Goal: Find specific page/section: Find specific page/section

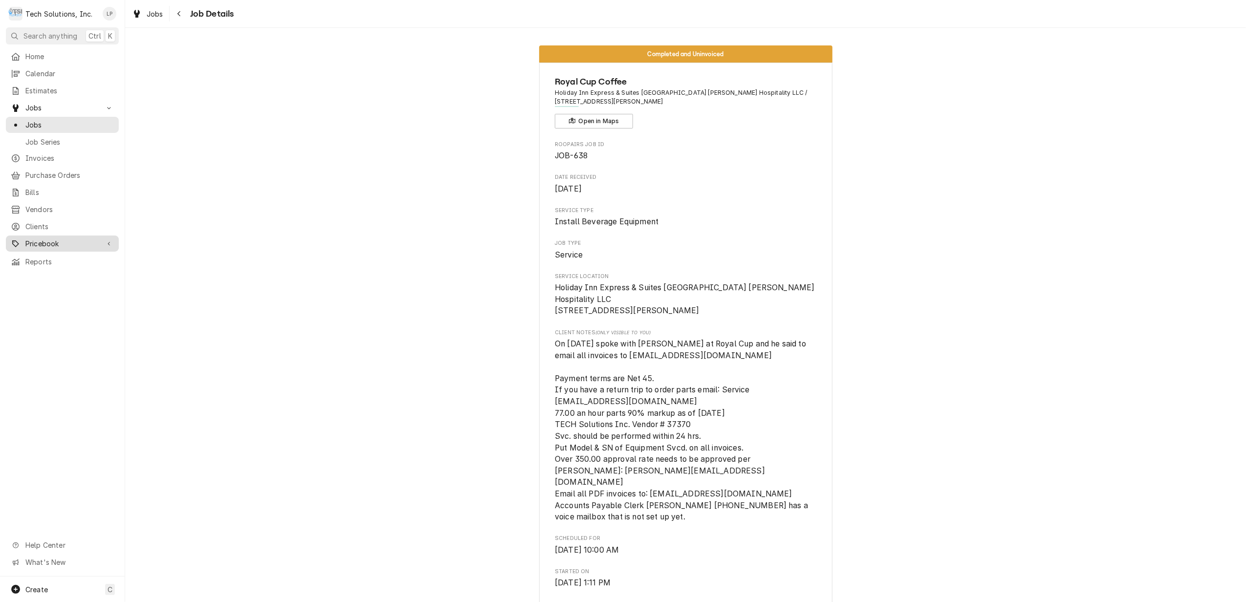
click at [44, 239] on span "Pricebook" at bounding box center [62, 244] width 74 height 10
click at [53, 273] on span "Parts & Materials" at bounding box center [69, 278] width 88 height 10
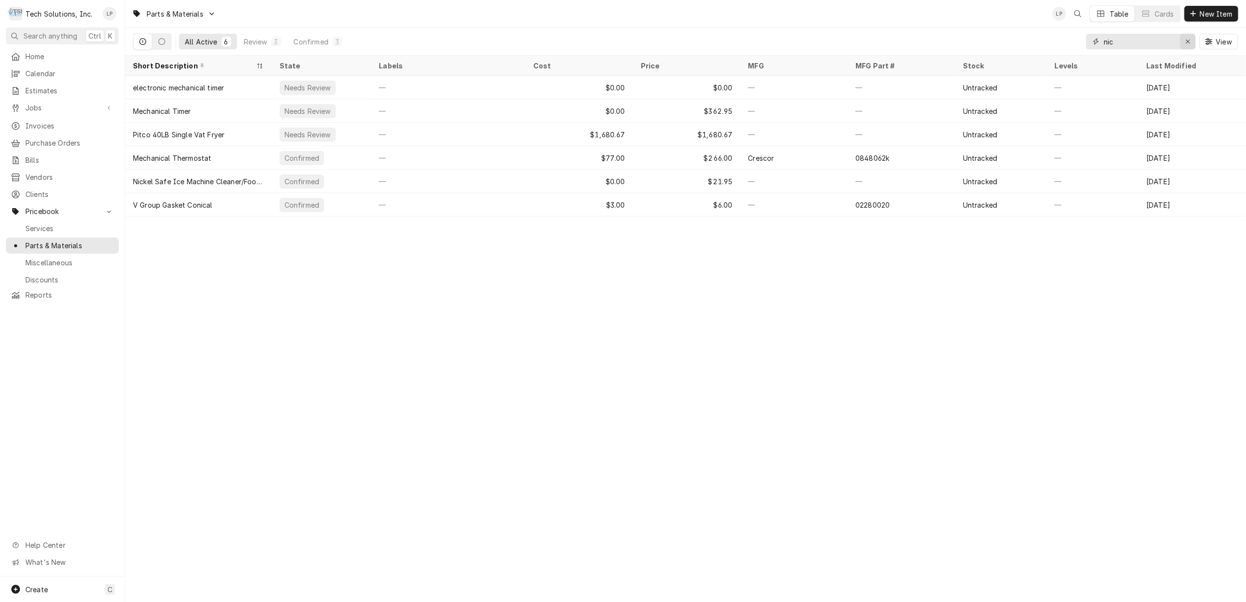
click at [1185, 42] on icon "Erase input" at bounding box center [1187, 41] width 5 height 7
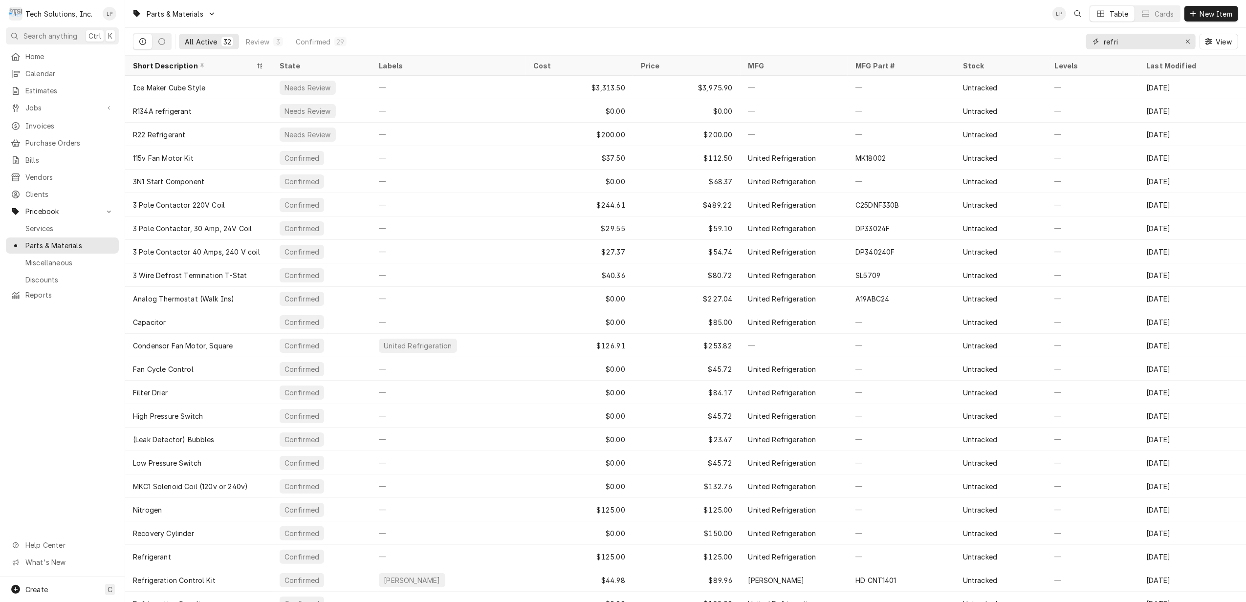
type input "refri"
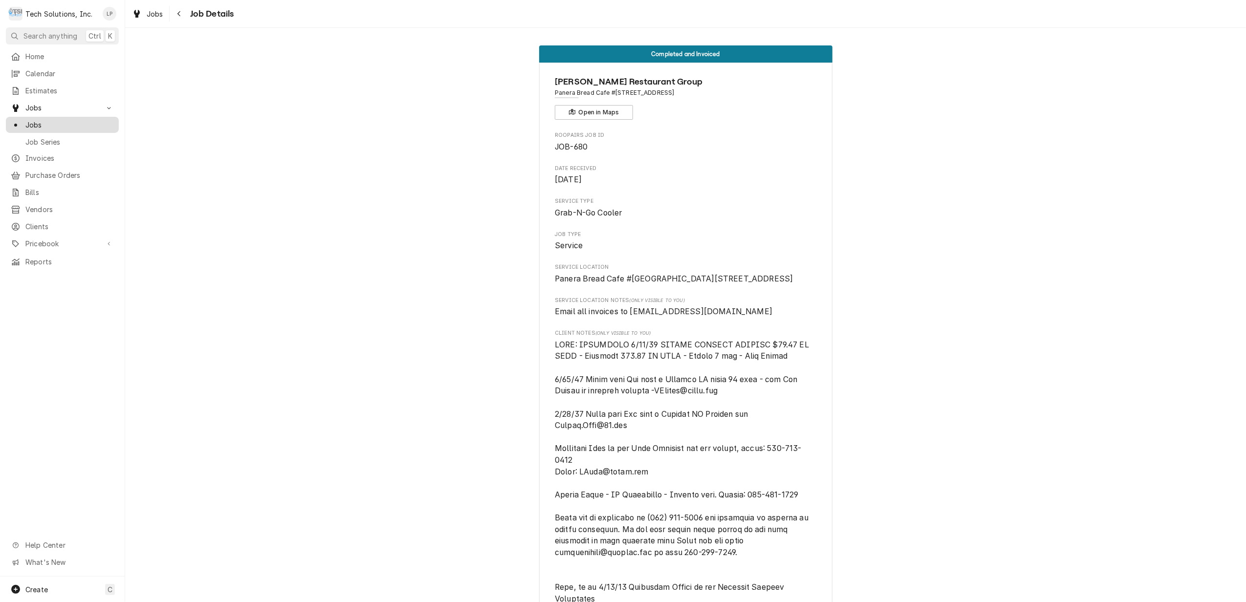
scroll to position [1238, 0]
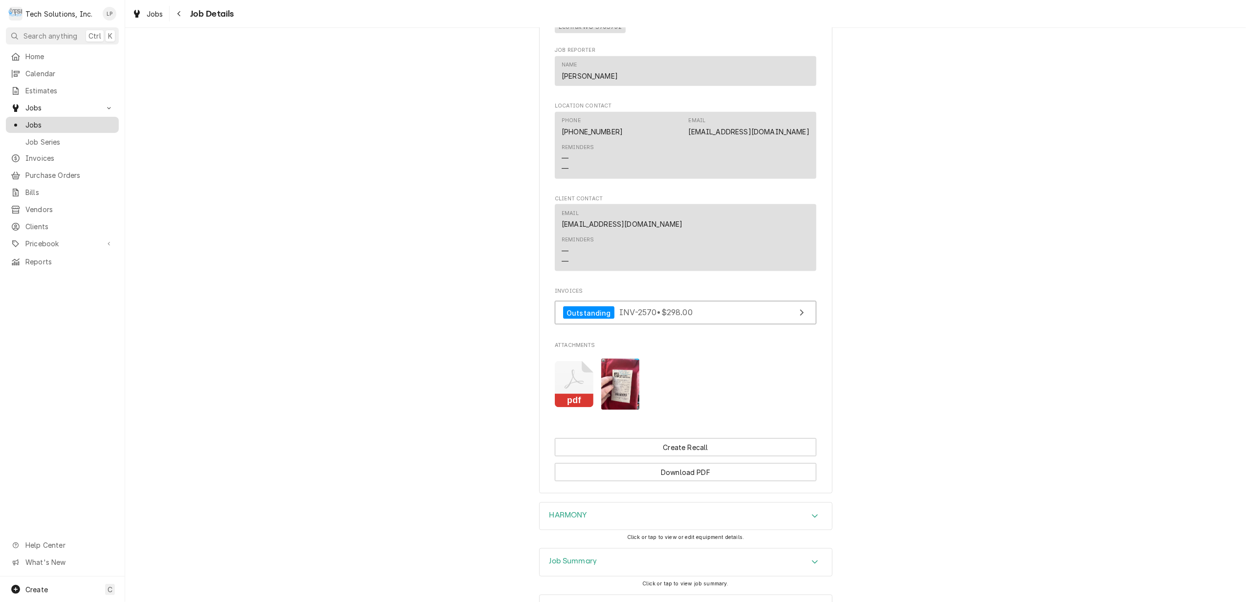
click at [37, 120] on span "Jobs" at bounding box center [69, 125] width 88 height 10
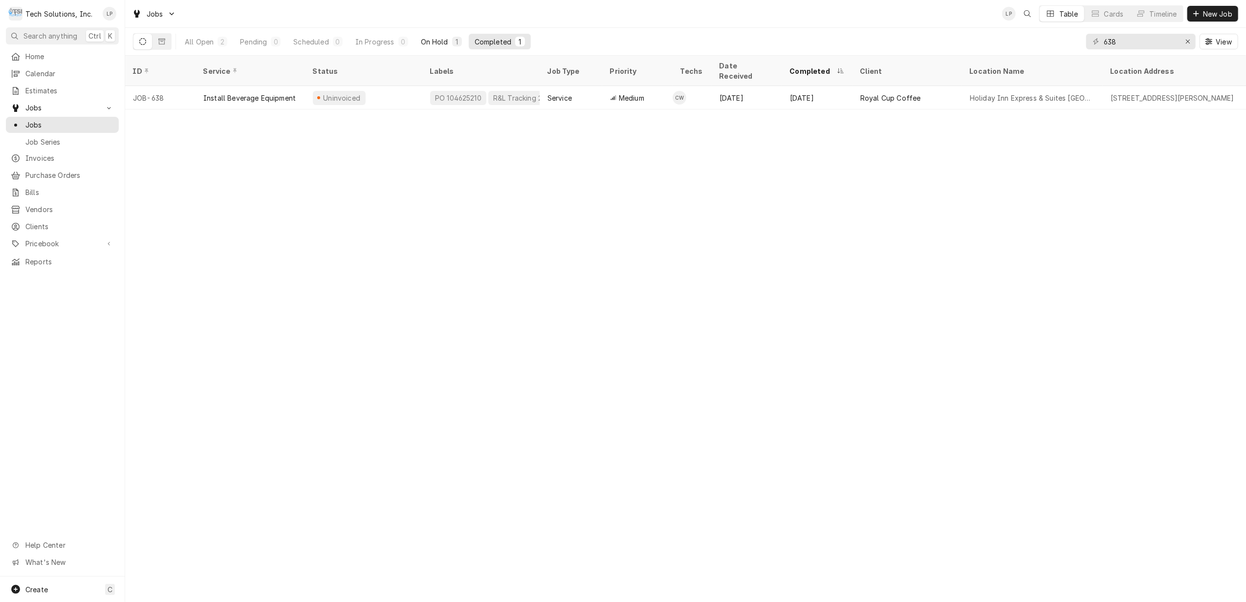
click at [427, 39] on div "On Hold" at bounding box center [434, 42] width 27 height 10
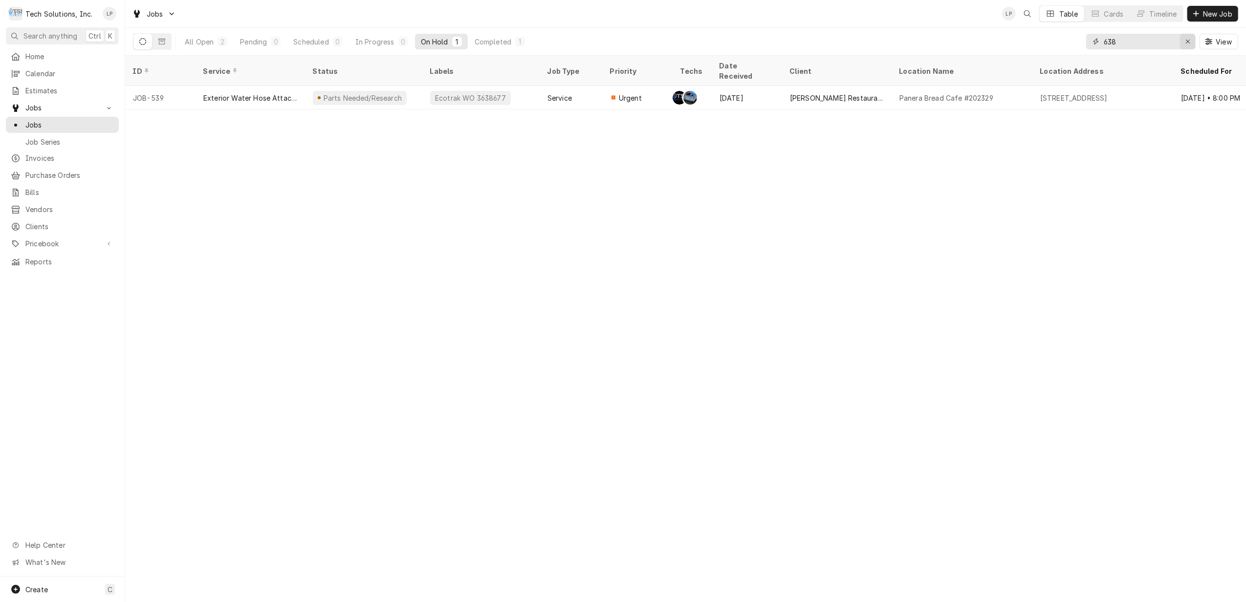
click at [1186, 40] on icon "Erase input" at bounding box center [1188, 42] width 4 height 4
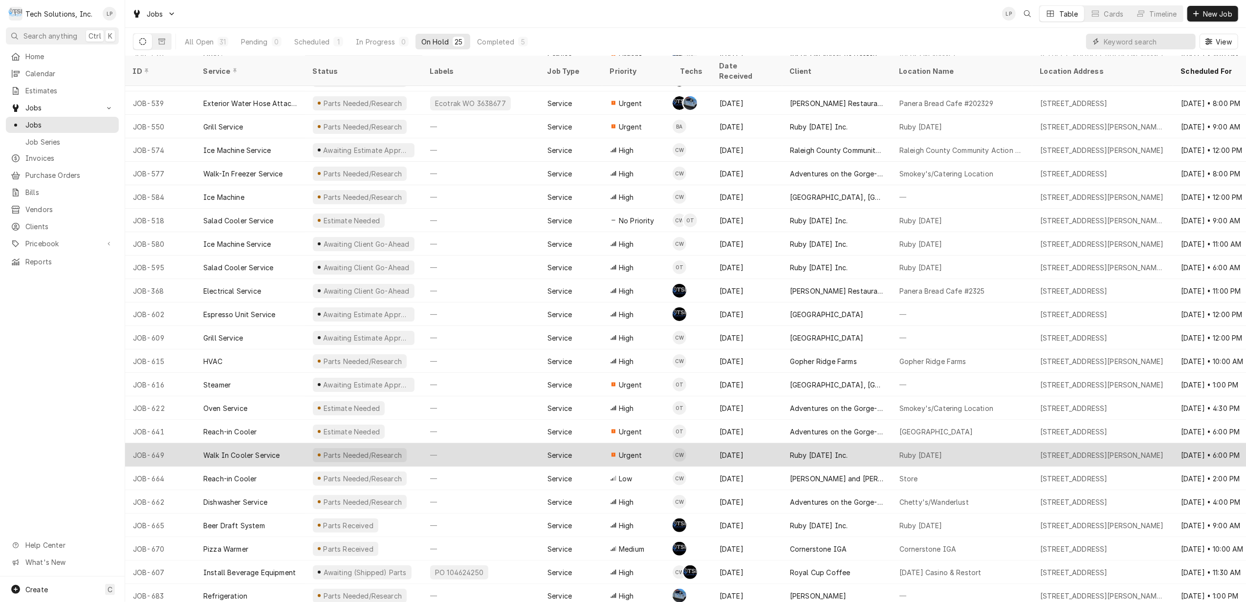
scroll to position [69, 0]
